Goal: Navigation & Orientation: Find specific page/section

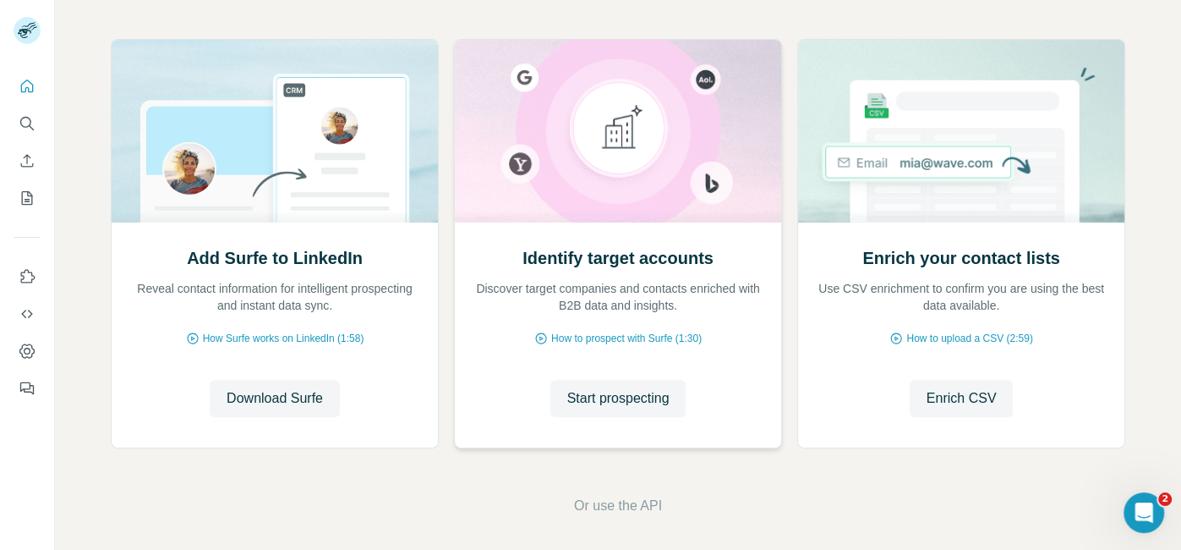
scroll to position [177, 0]
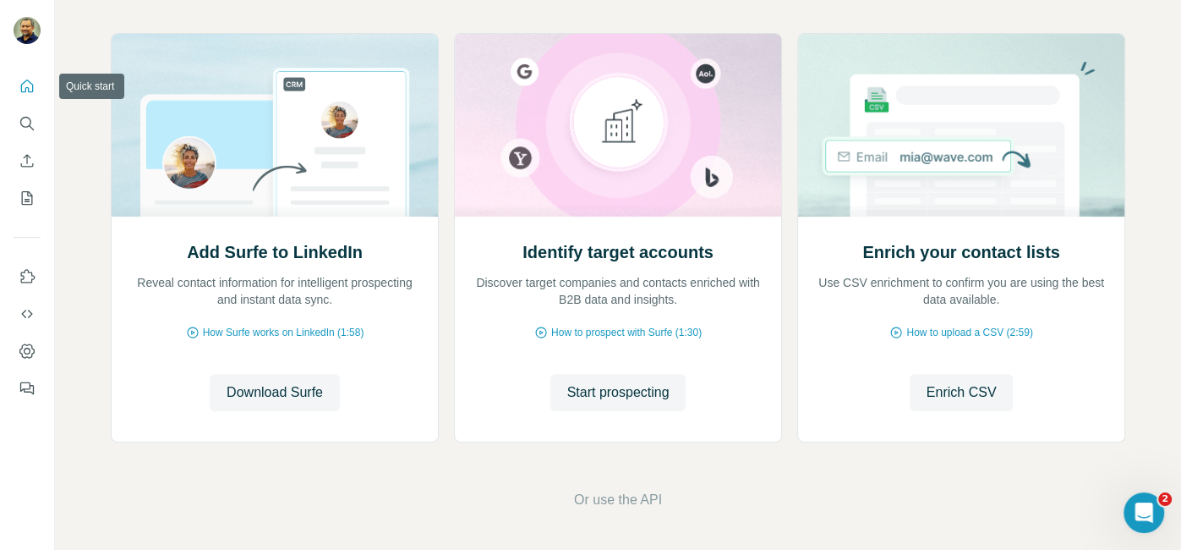
click at [28, 84] on icon "Quick start" at bounding box center [27, 86] width 17 height 17
click at [34, 89] on icon "Quick start" at bounding box center [27, 86] width 17 height 17
click at [26, 129] on icon "Search" at bounding box center [27, 123] width 17 height 17
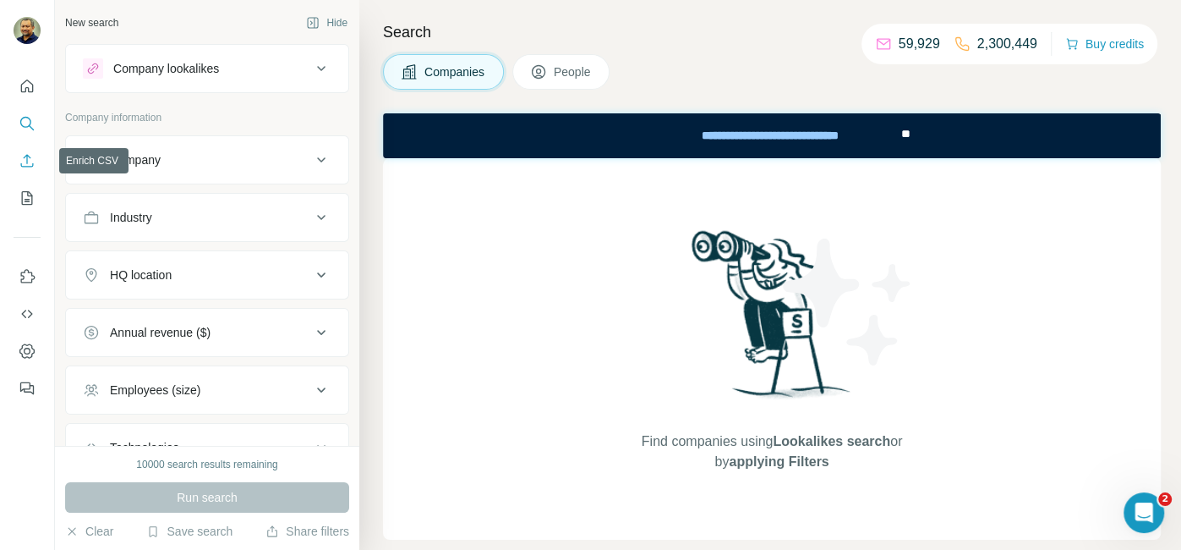
click at [27, 161] on icon "Enrich CSV" at bounding box center [27, 160] width 13 height 13
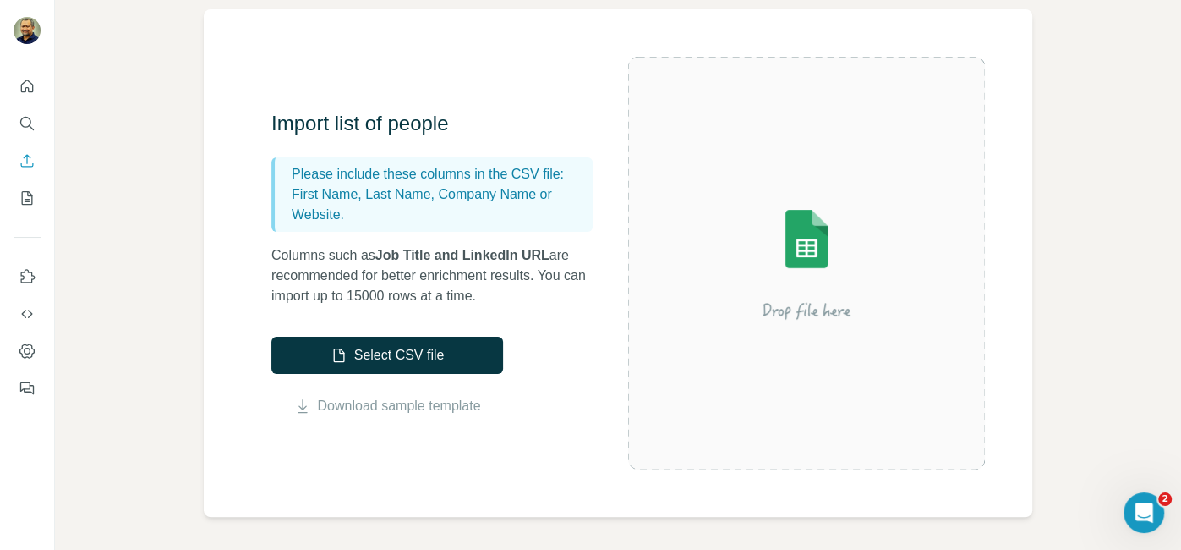
scroll to position [125, 0]
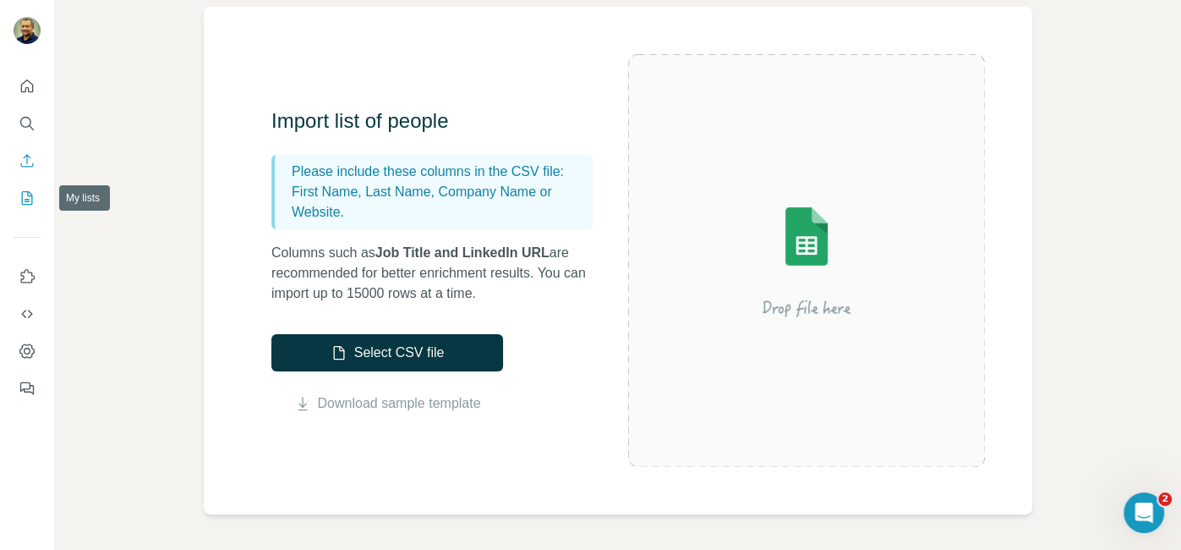
click at [26, 194] on icon "My lists" at bounding box center [27, 197] width 17 height 17
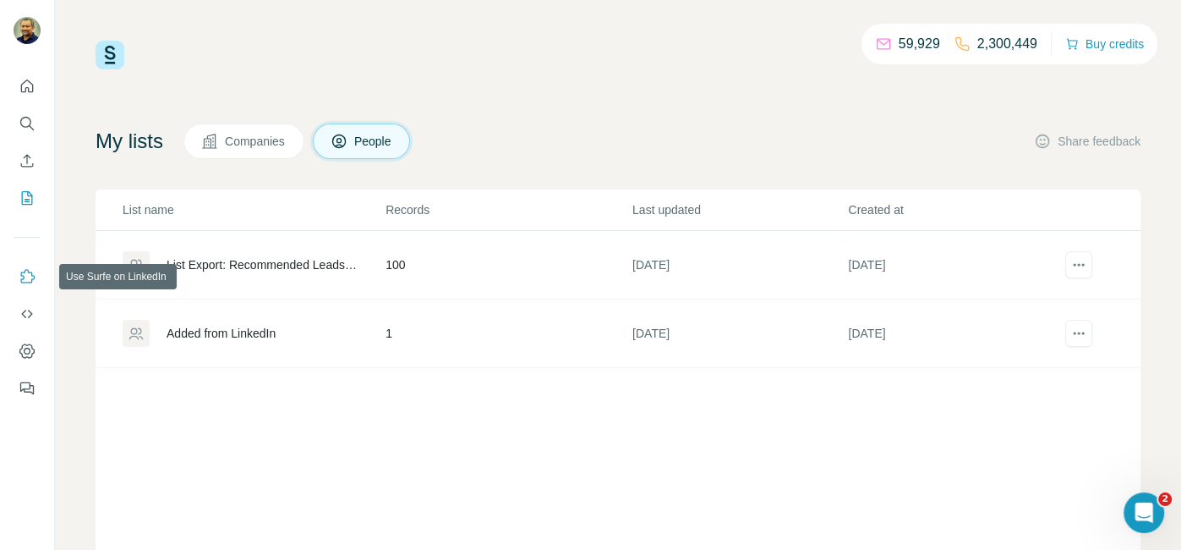
click at [28, 282] on icon "Use Surfe on LinkedIn" at bounding box center [28, 276] width 14 height 14
click at [31, 316] on icon "Use Surfe API" at bounding box center [27, 313] width 17 height 17
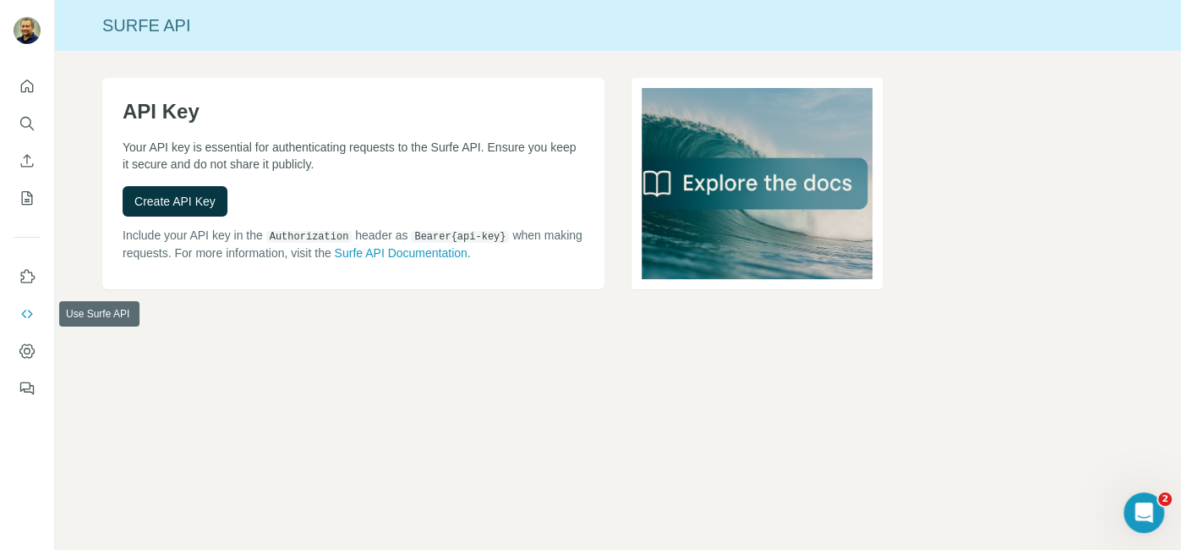
click at [26, 317] on icon "Use Surfe API" at bounding box center [27, 313] width 17 height 17
click at [24, 348] on icon "Dashboard" at bounding box center [27, 350] width 17 height 17
click at [30, 90] on icon "Quick start" at bounding box center [27, 86] width 17 height 17
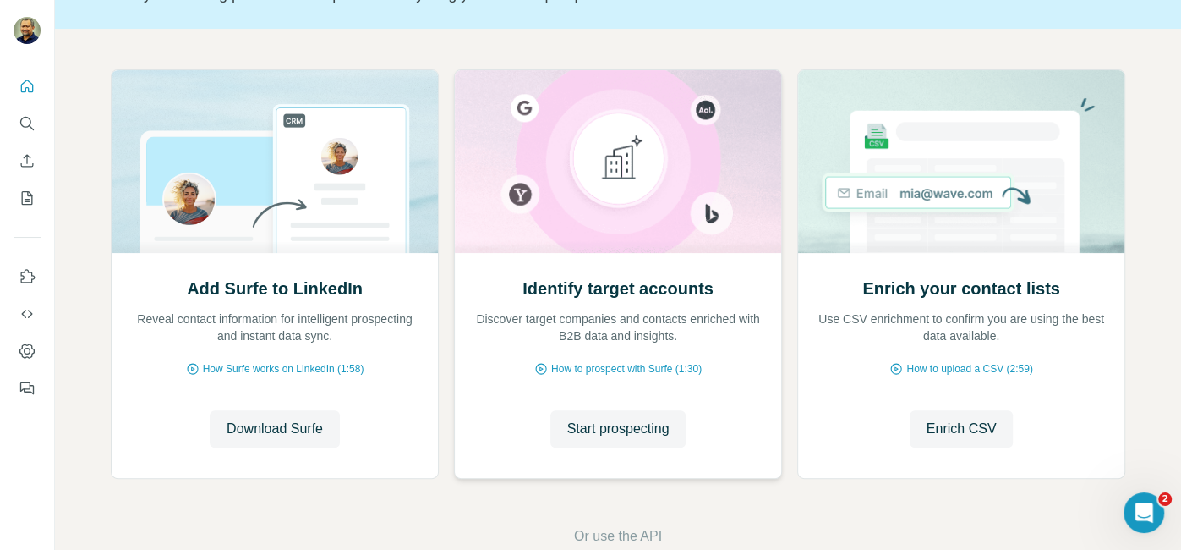
scroll to position [177, 0]
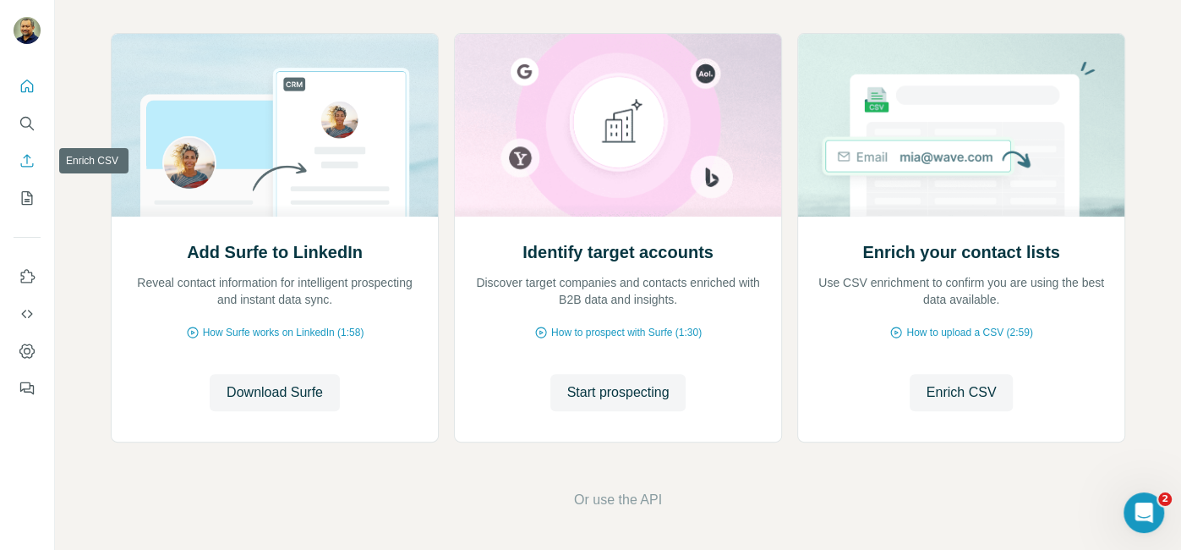
click at [33, 163] on icon "Enrich CSV" at bounding box center [27, 160] width 13 height 13
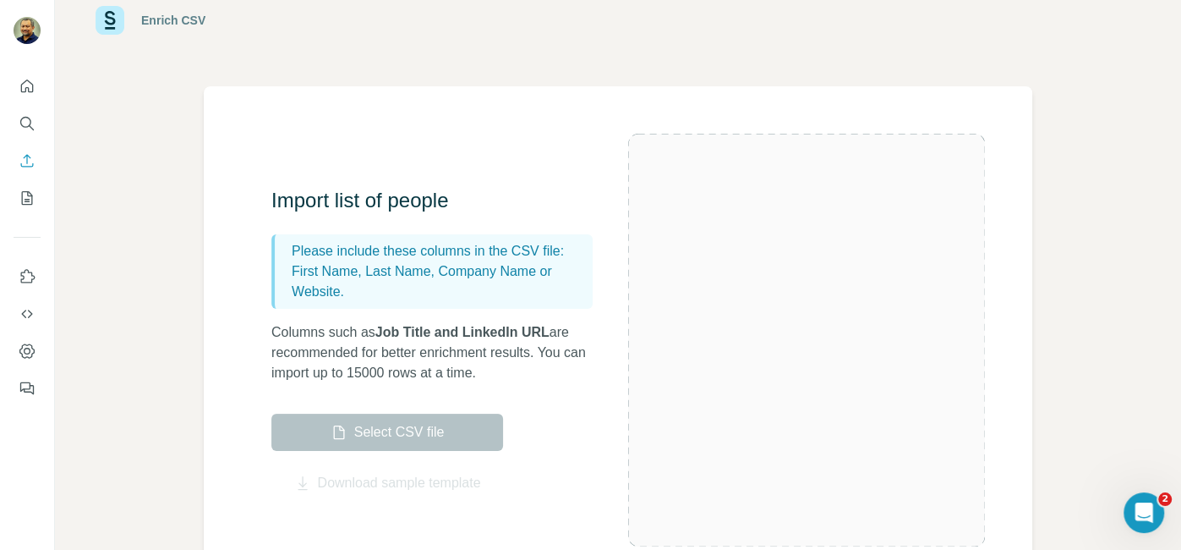
scroll to position [58, 0]
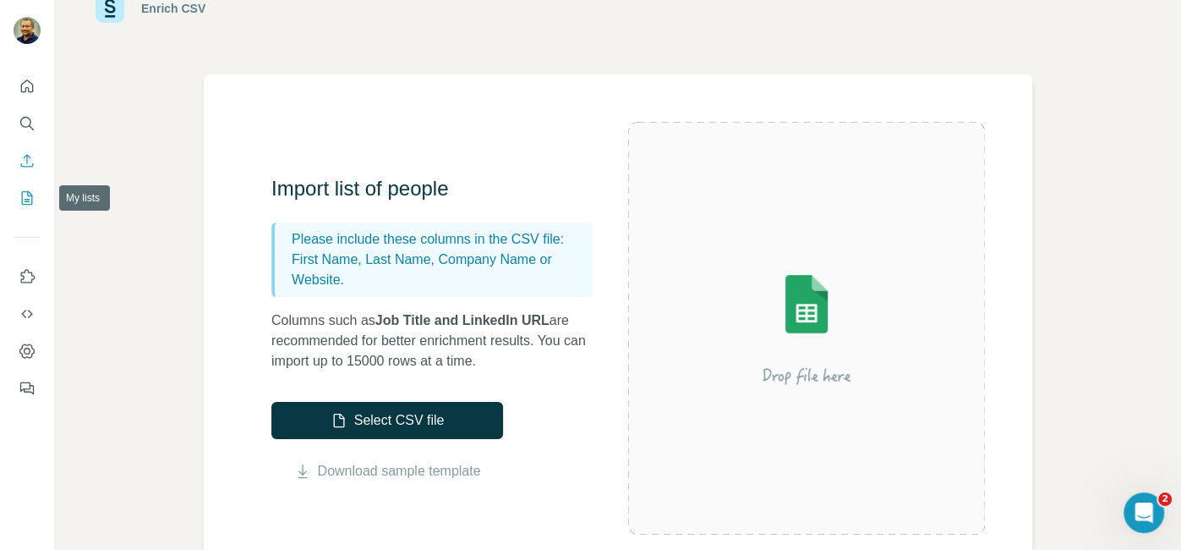
click at [28, 195] on icon "My lists" at bounding box center [29, 196] width 8 height 11
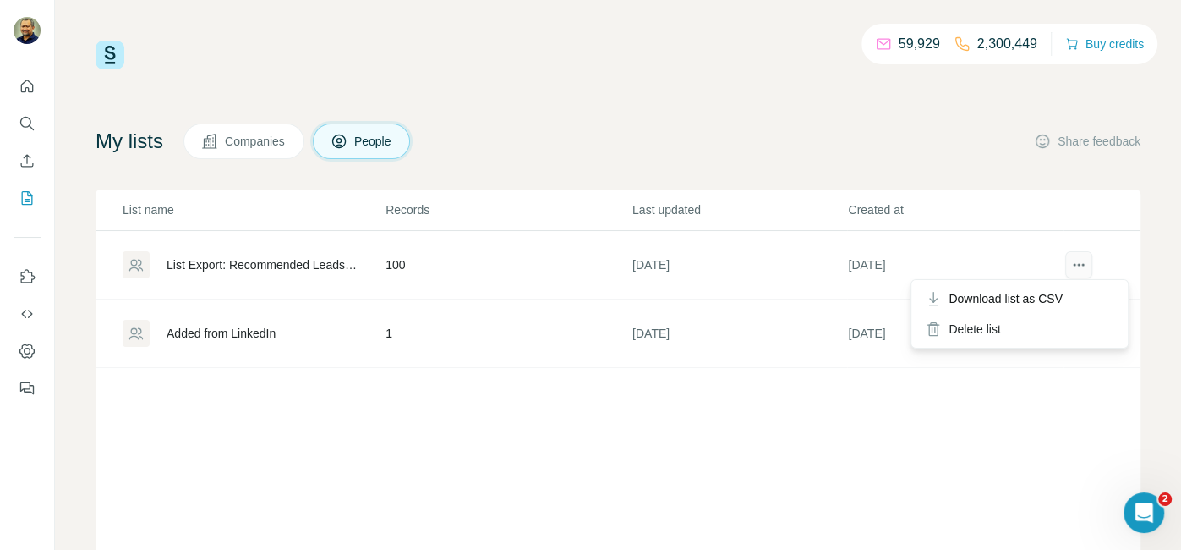
click at [1079, 264] on icon "actions" at bounding box center [1078, 265] width 3 height 3
click at [792, 128] on div "My lists Companies People Share feedback" at bounding box center [618, 141] width 1045 height 36
